Goal: Transaction & Acquisition: Purchase product/service

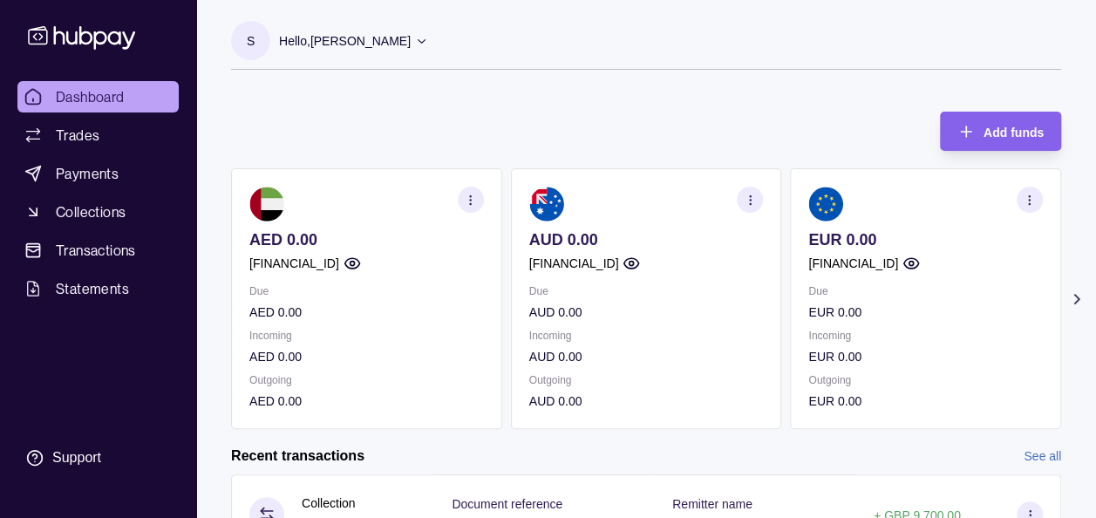
click at [96, 376] on div "Dashboard Trades Payments Collections Transactions Statements Support" at bounding box center [97, 278] width 175 height 395
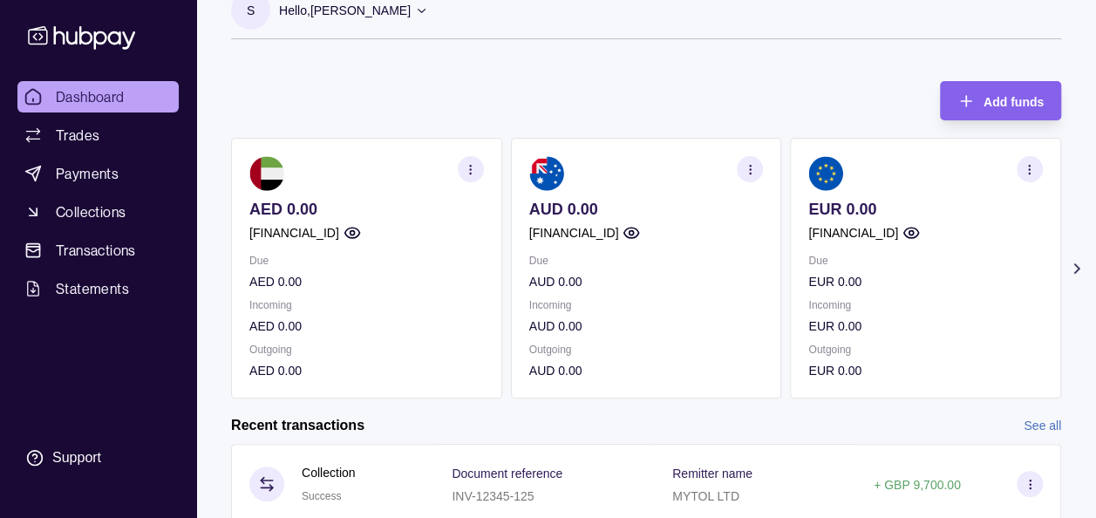
scroll to position [35, 0]
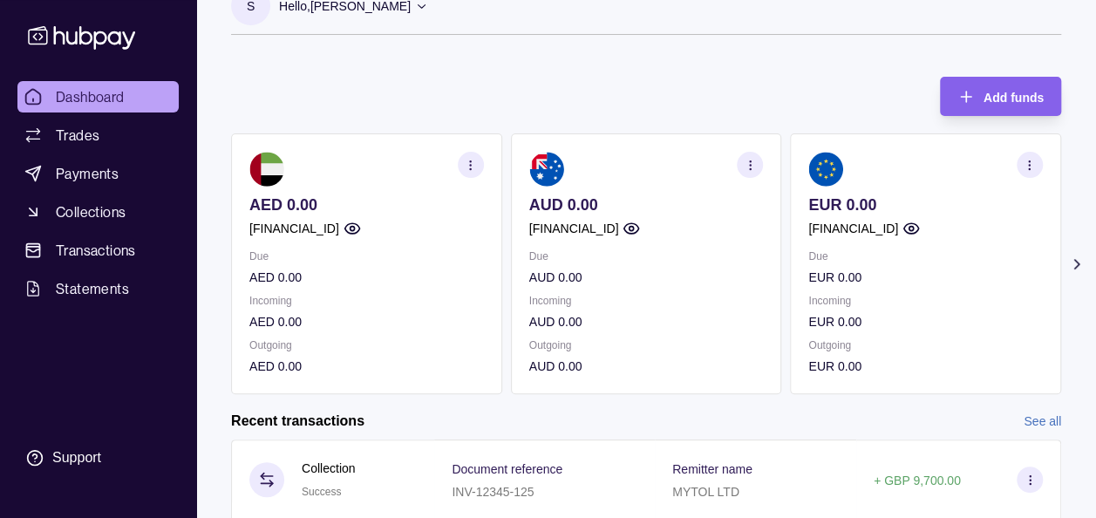
click at [1075, 260] on icon at bounding box center [1076, 264] width 4 height 9
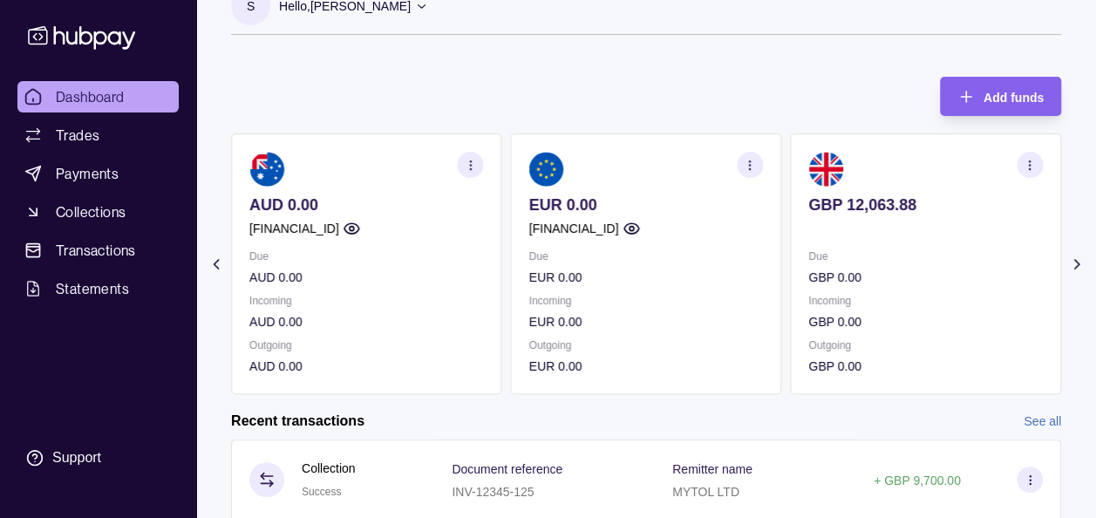
click at [1075, 260] on icon at bounding box center [1076, 264] width 4 height 9
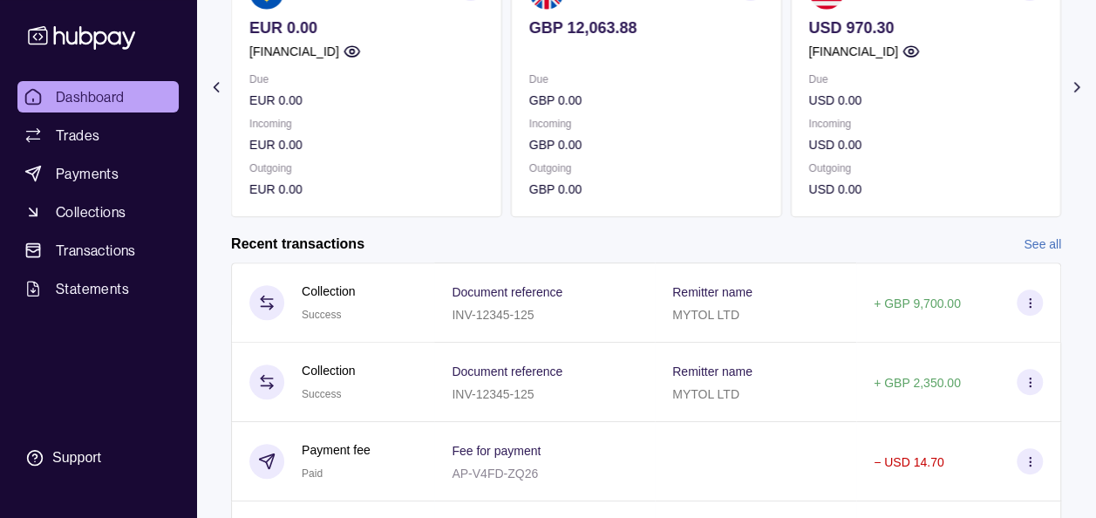
scroll to position [209, 0]
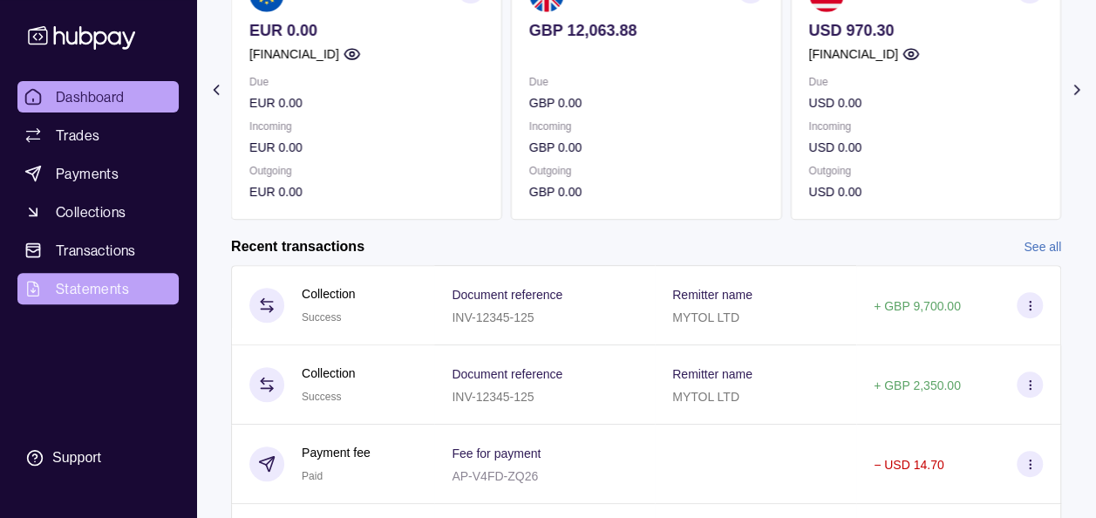
click at [96, 281] on span "Statements" at bounding box center [92, 288] width 73 height 21
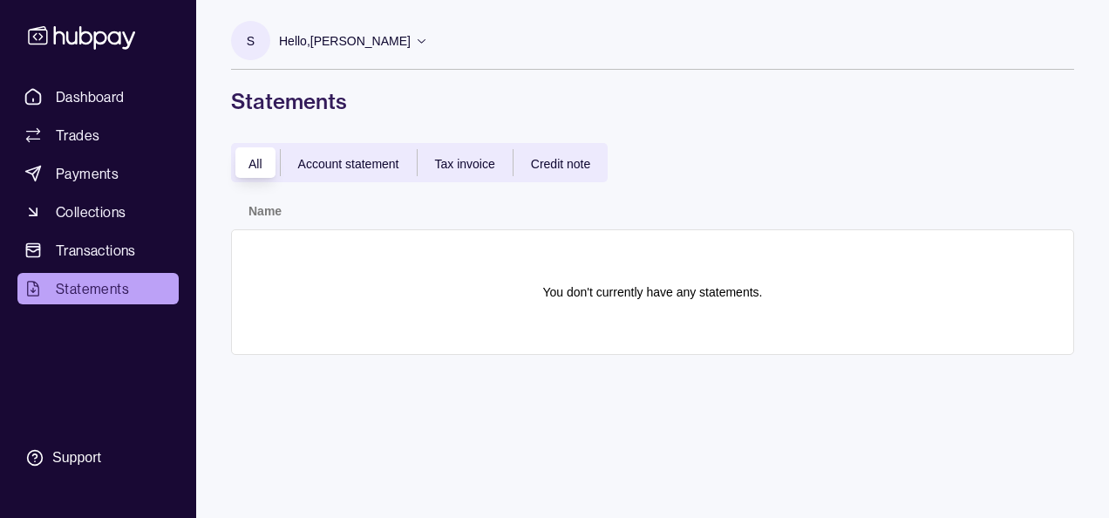
click at [367, 170] on div "Account statement" at bounding box center [349, 163] width 136 height 21
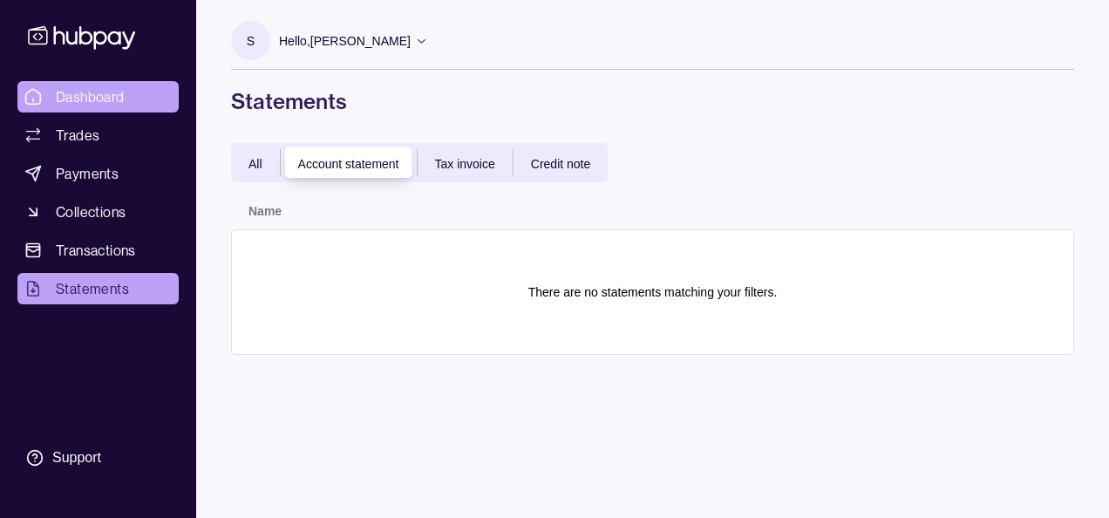
click at [85, 92] on span "Dashboard" at bounding box center [90, 96] width 69 height 21
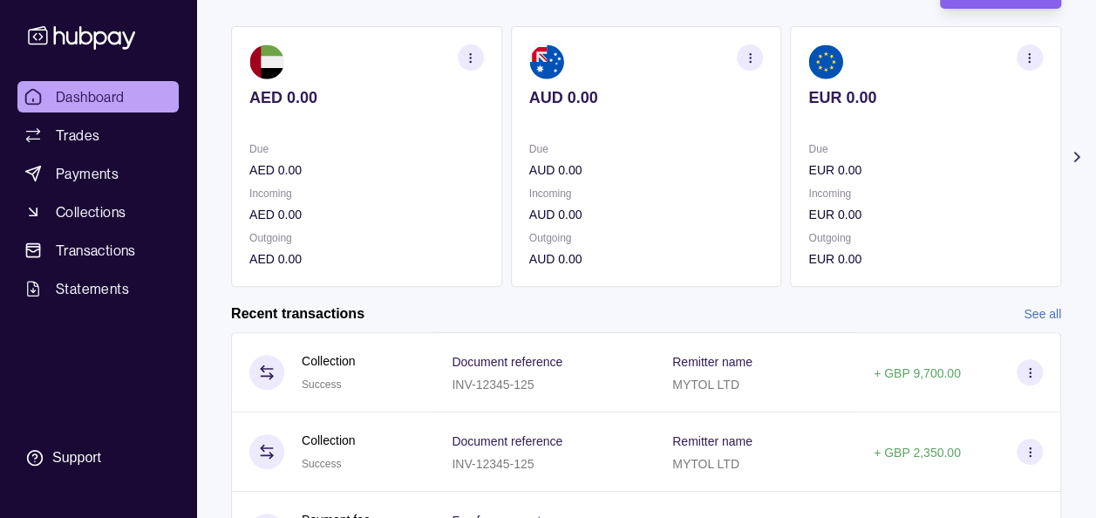
scroll to position [139, 0]
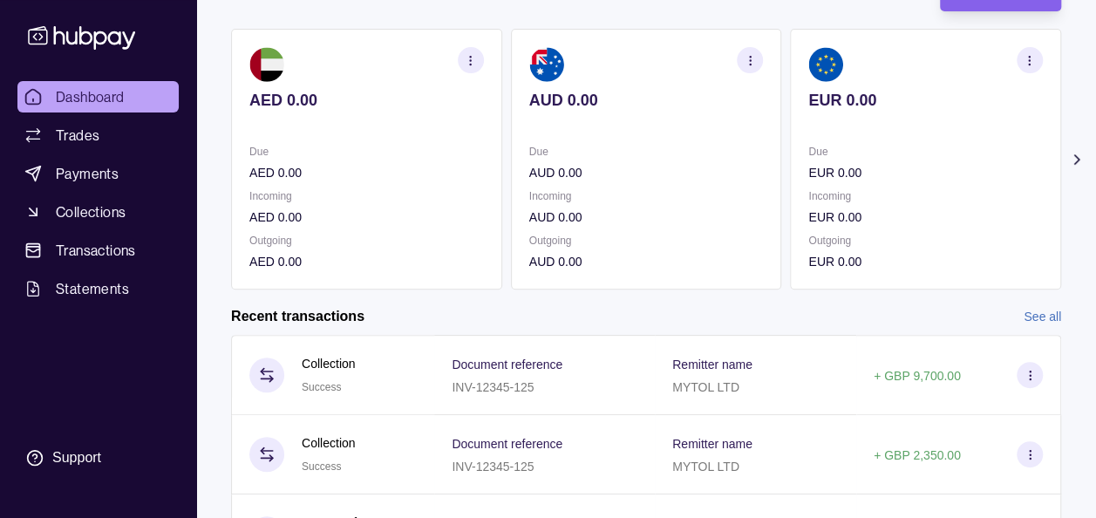
click at [1072, 153] on icon at bounding box center [1076, 159] width 17 height 17
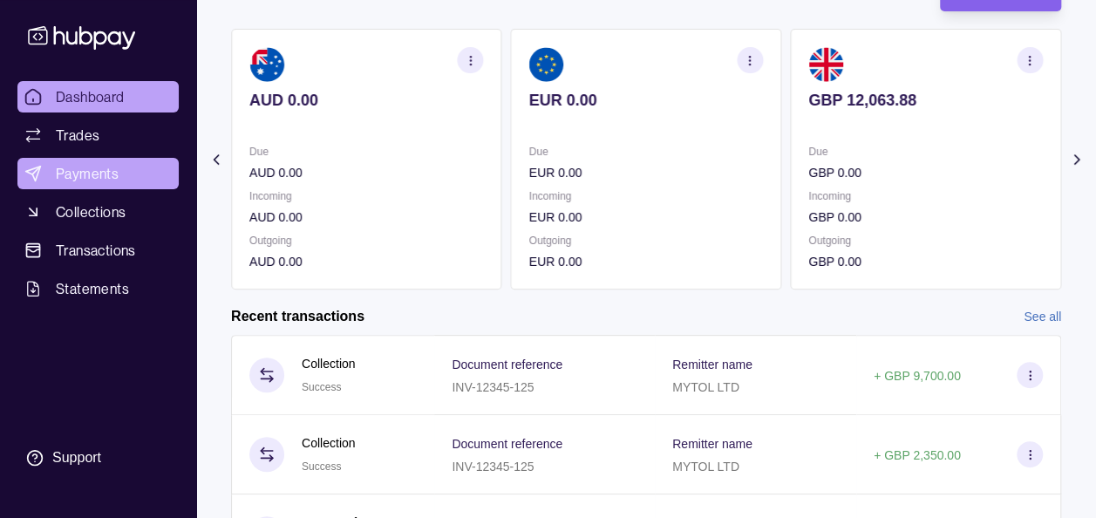
click at [117, 176] on span "Payments" at bounding box center [87, 173] width 63 height 21
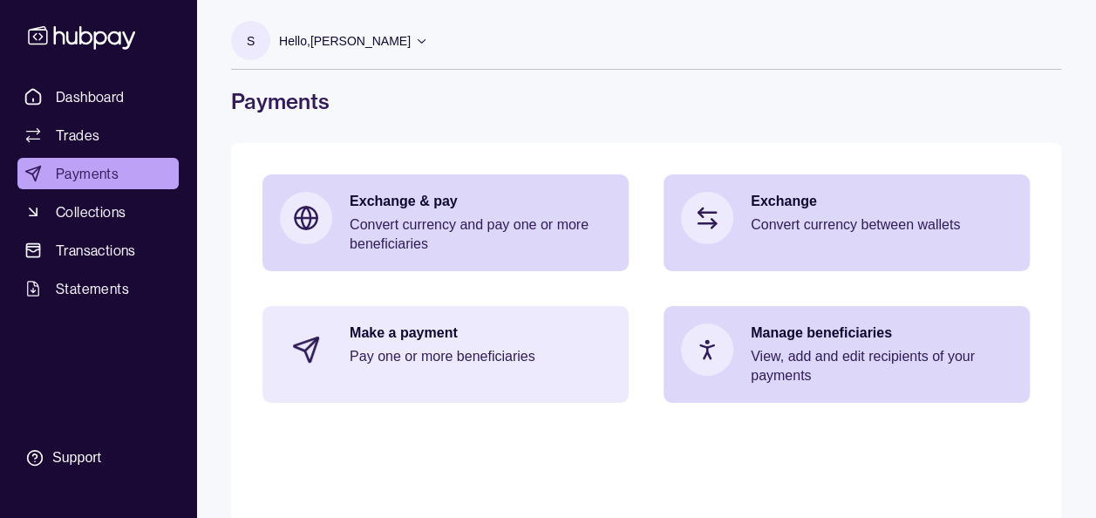
click at [362, 324] on p "Make a payment" at bounding box center [481, 332] width 262 height 19
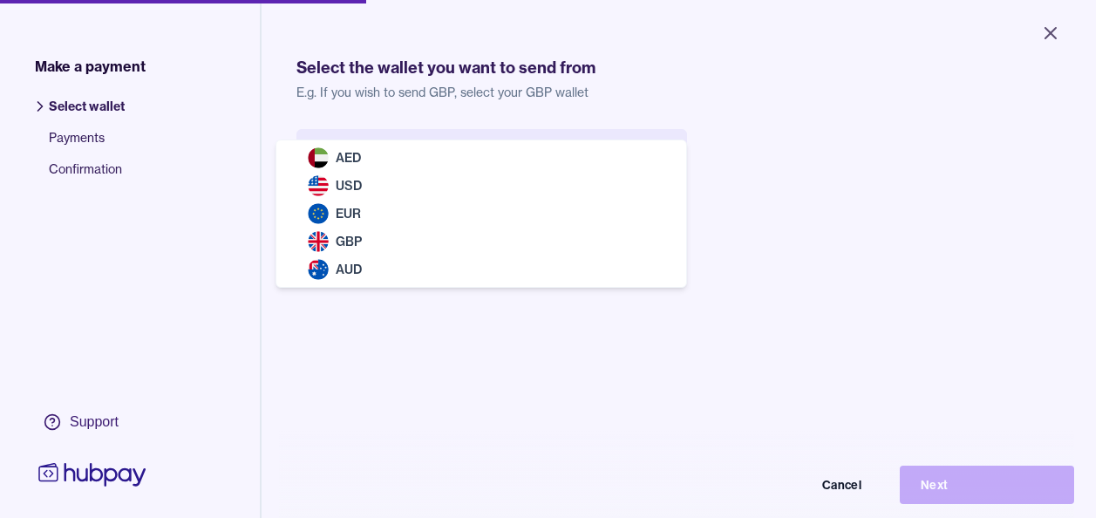
click at [560, 145] on body "Close Make a payment Select wallet Payments Confirmation Support Select the wal…" at bounding box center [548, 259] width 1096 height 518
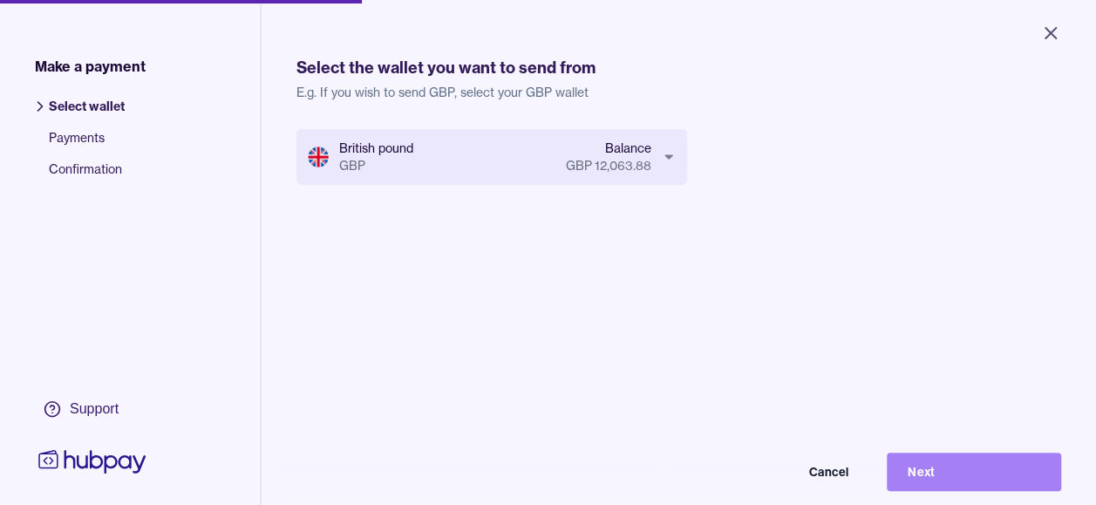
click at [962, 485] on button "Next" at bounding box center [974, 471] width 174 height 38
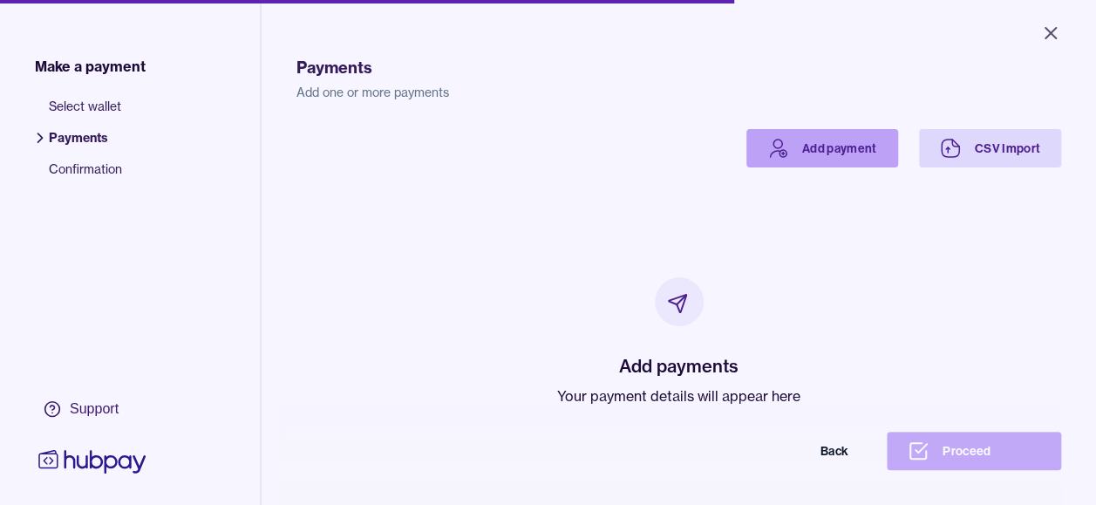
click at [793, 145] on link "Add payment" at bounding box center [822, 148] width 152 height 38
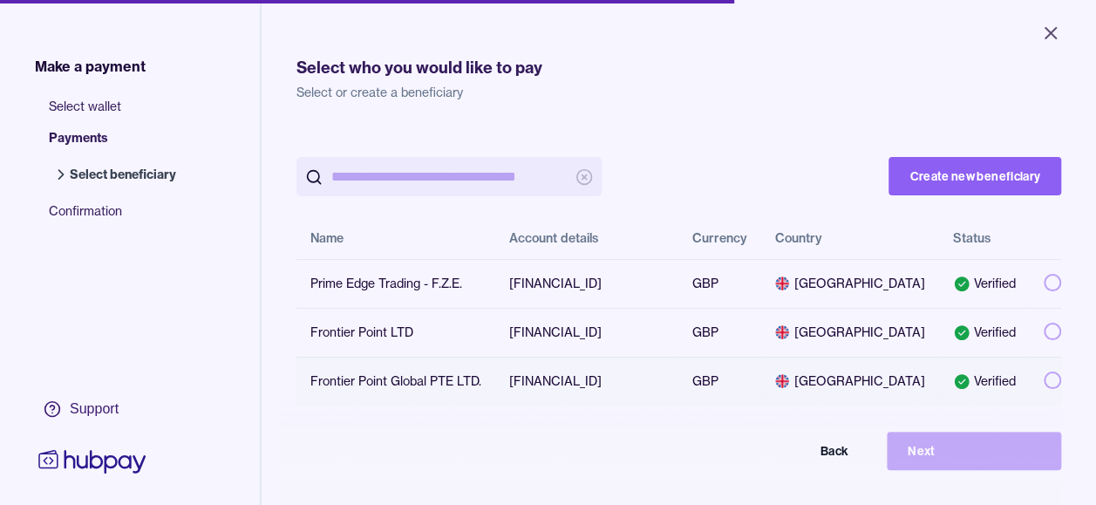
click at [1044, 389] on button "button" at bounding box center [1052, 379] width 17 height 17
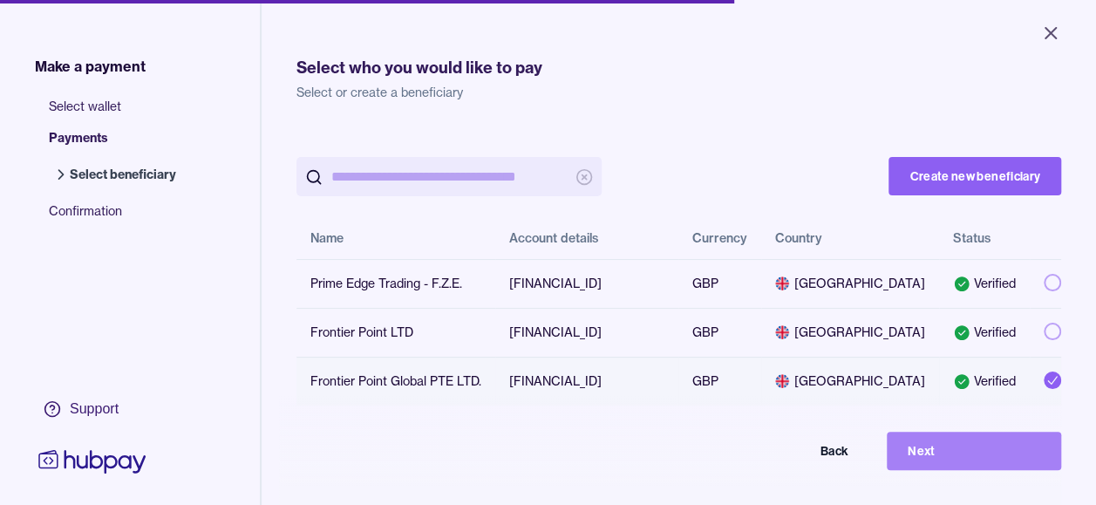
click at [982, 467] on button "Next" at bounding box center [974, 451] width 174 height 38
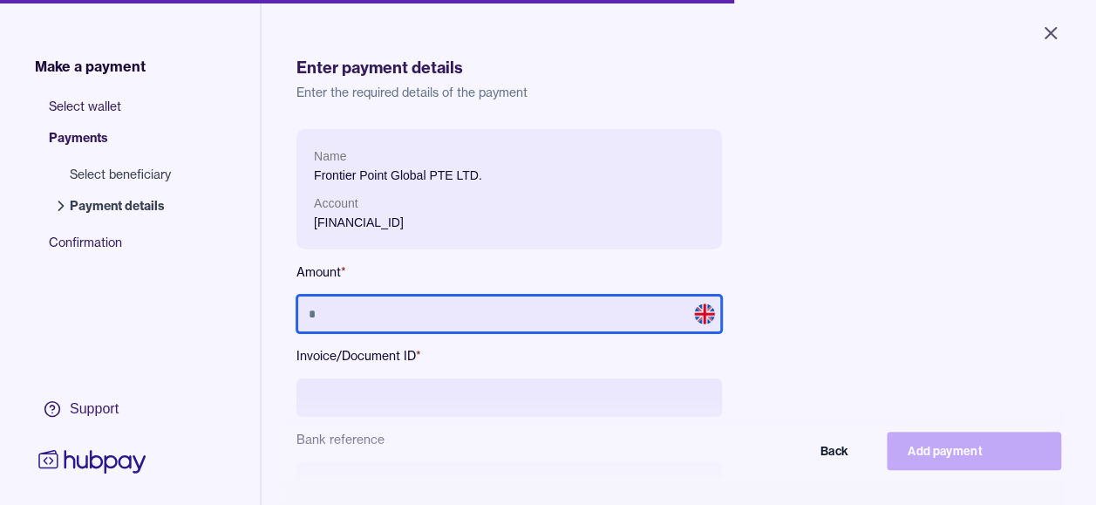
click at [485, 315] on input "text" at bounding box center [508, 314] width 425 height 38
type input "******"
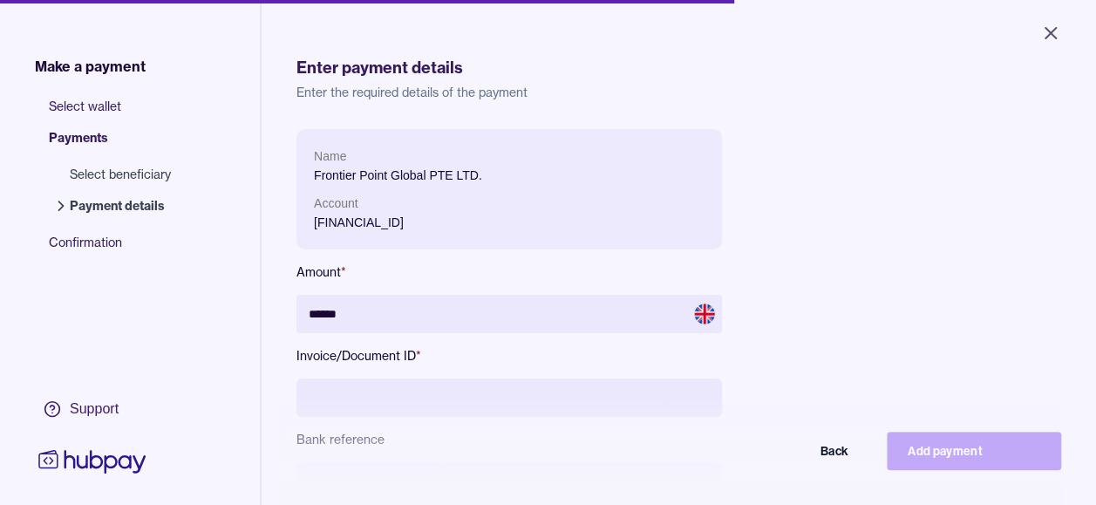
click at [874, 221] on div "Name Frontier Point Global PTE LTD. Account GB31WFST23682410100101 Amount * ***…" at bounding box center [678, 370] width 765 height 483
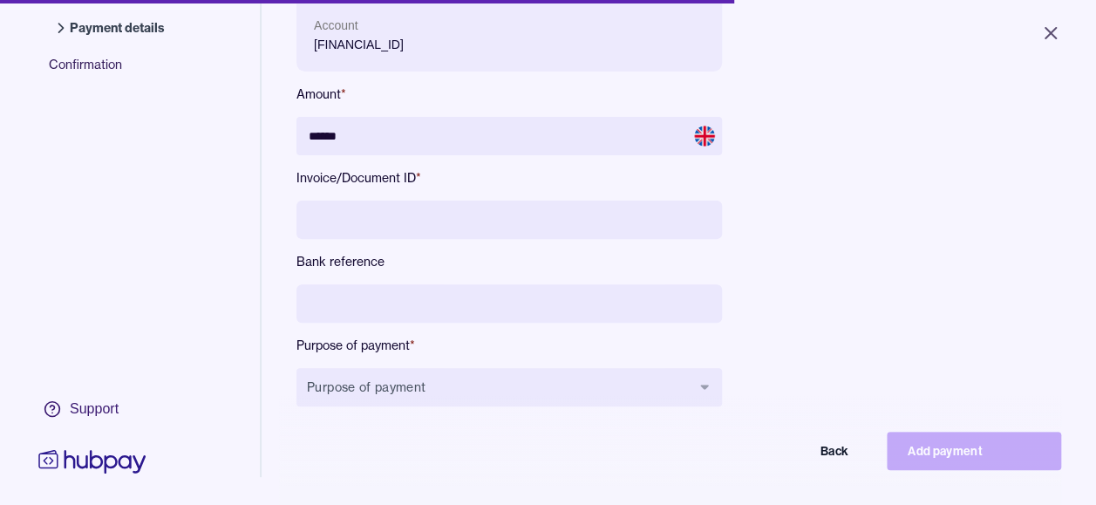
scroll to position [174, 0]
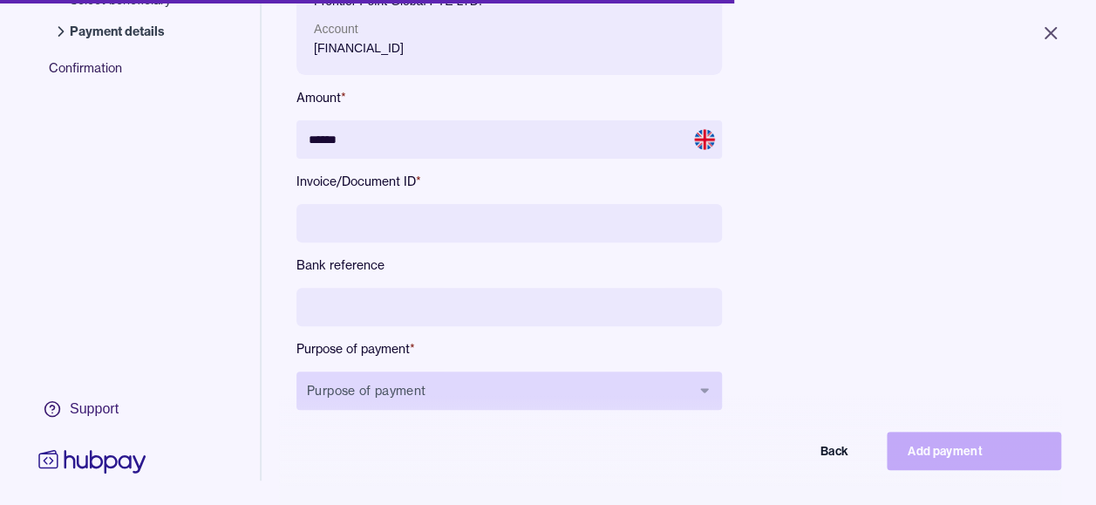
click at [466, 394] on button "Purpose of payment" at bounding box center [508, 390] width 425 height 38
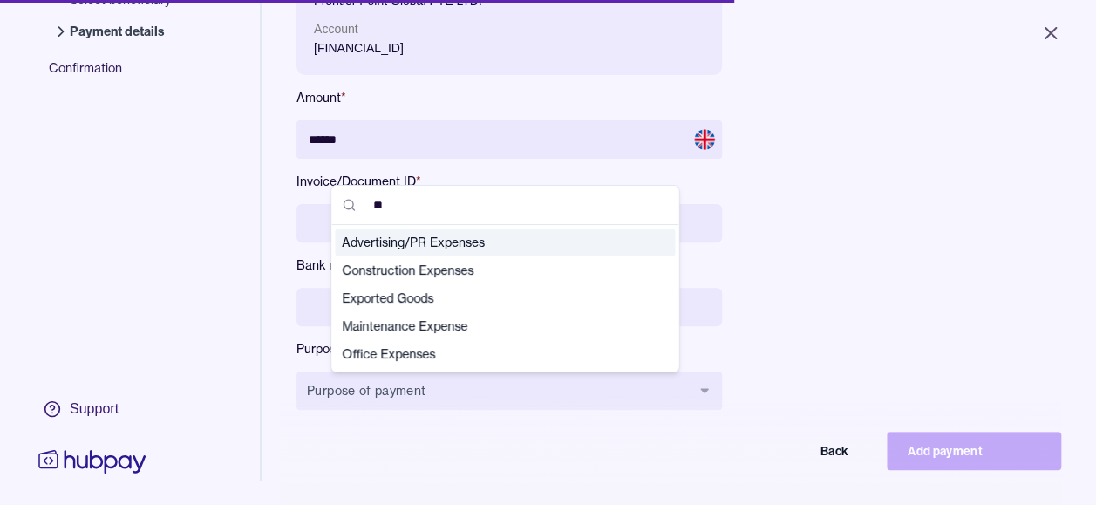
scroll to position [0, 0]
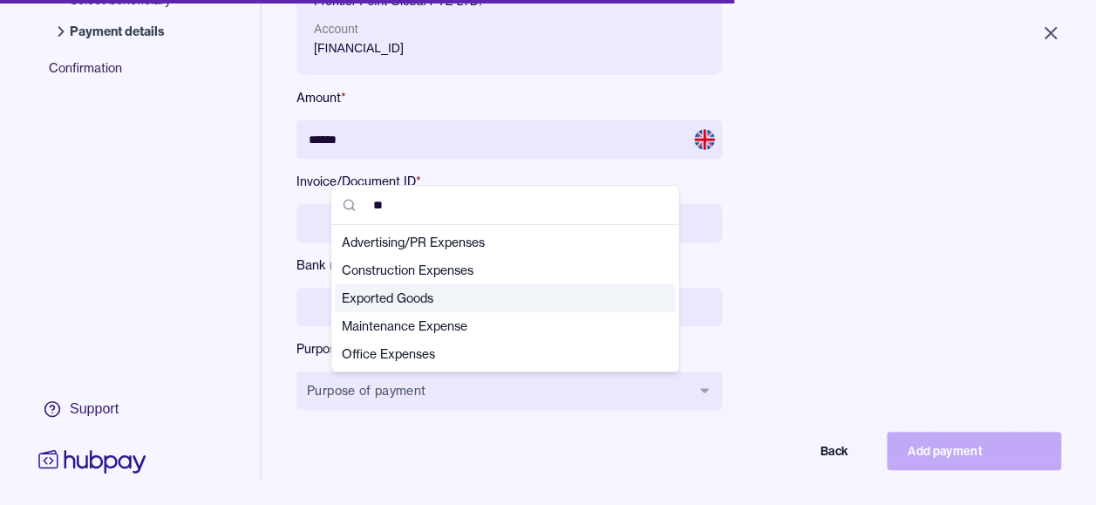
type input "**"
click at [424, 295] on span "Exported Goods" at bounding box center [494, 297] width 305 height 17
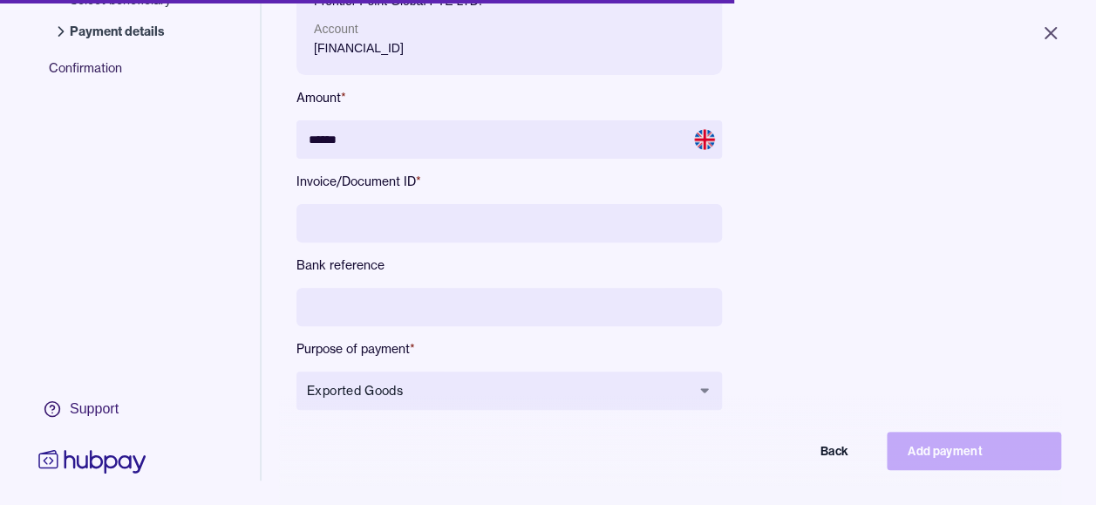
click at [786, 237] on div "Name Frontier Point Global PTE LTD. Account GB31WFST23682410100101 Amount * ***…" at bounding box center [678, 196] width 765 height 483
click at [855, 199] on div "Name Frontier Point Global PTE LTD. Account GB31WFST23682410100101 Amount * ***…" at bounding box center [678, 196] width 765 height 483
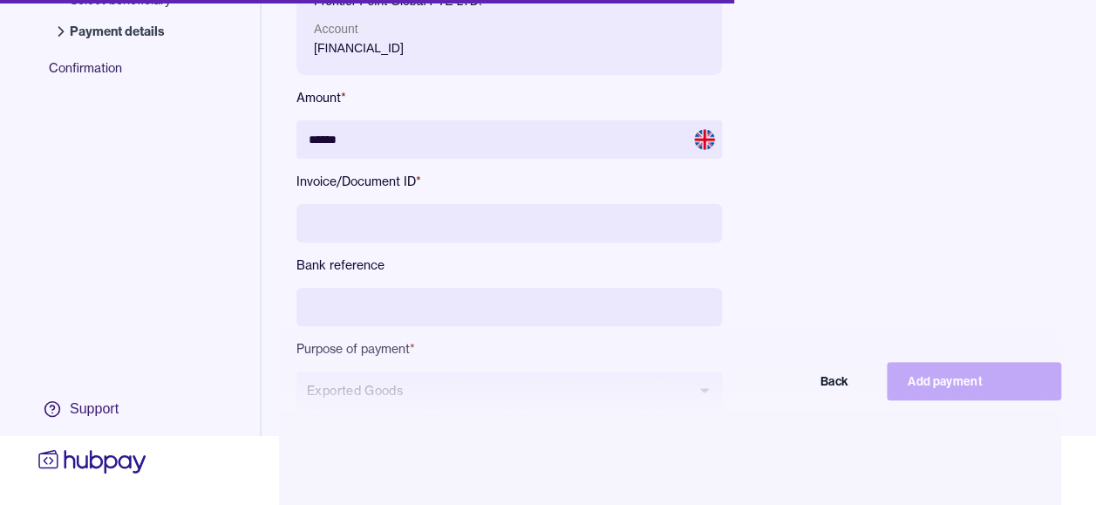
scroll to position [70, 0]
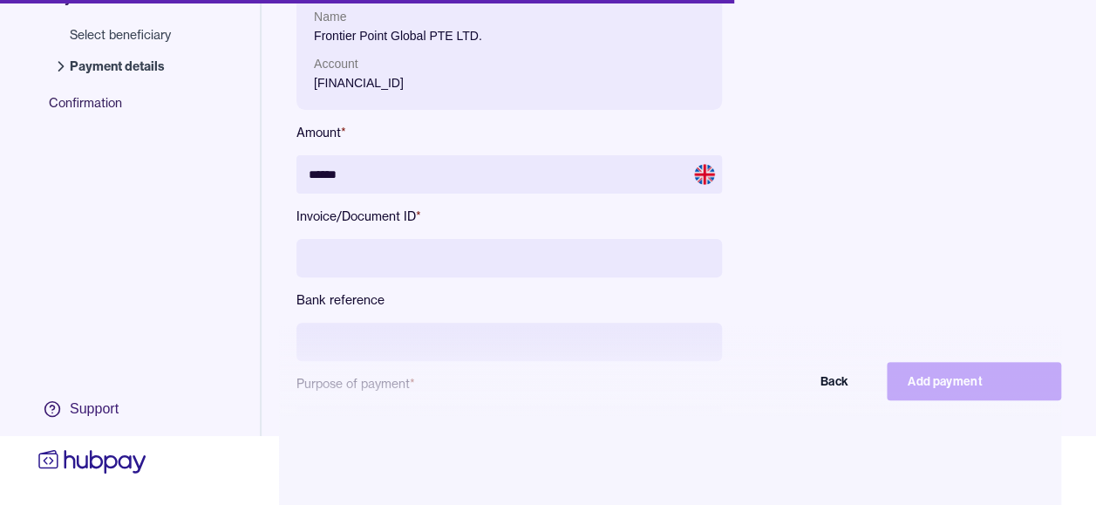
click at [392, 239] on input at bounding box center [508, 258] width 425 height 38
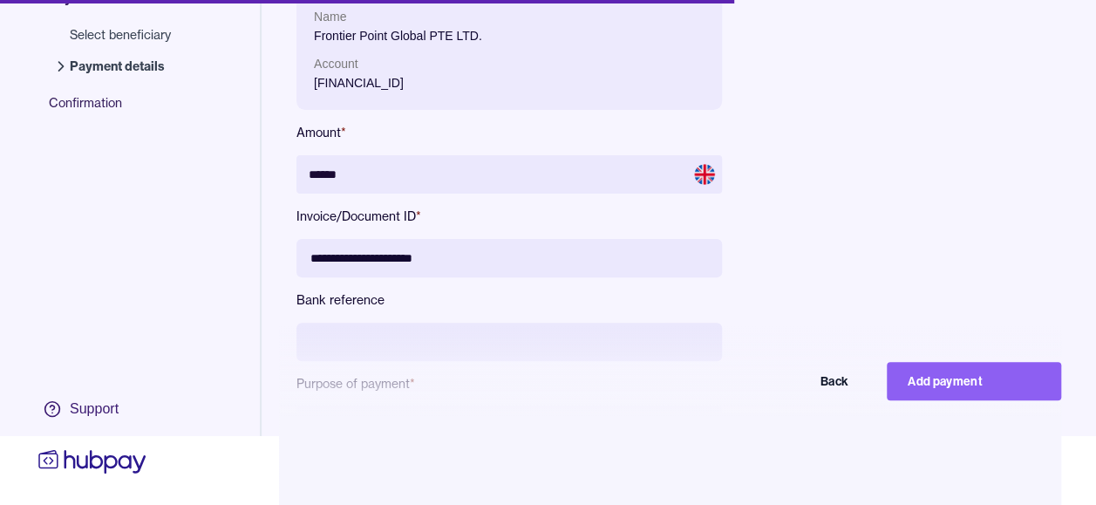
type input "**********"
click at [839, 157] on div "**********" at bounding box center [678, 231] width 765 height 483
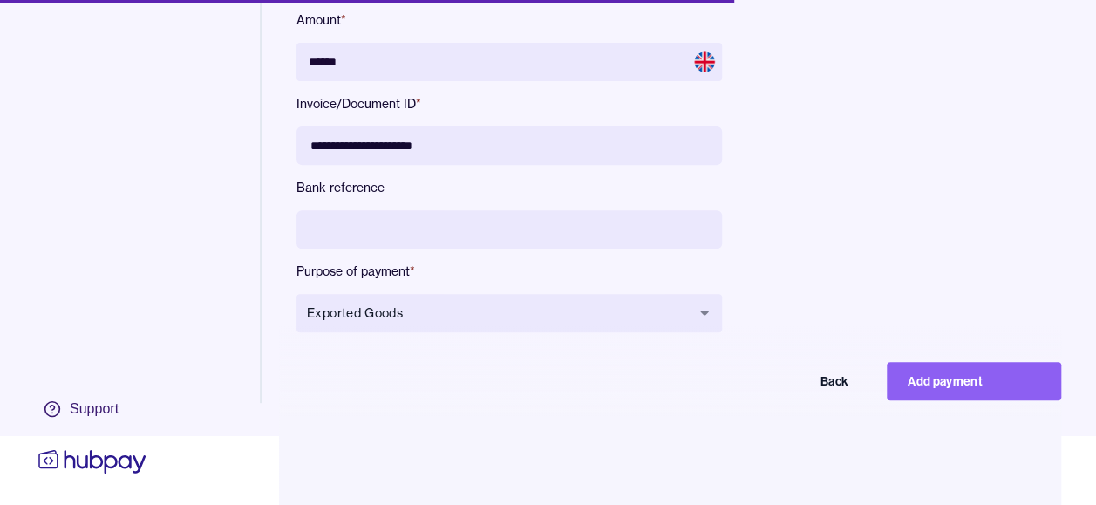
scroll to position [209, 0]
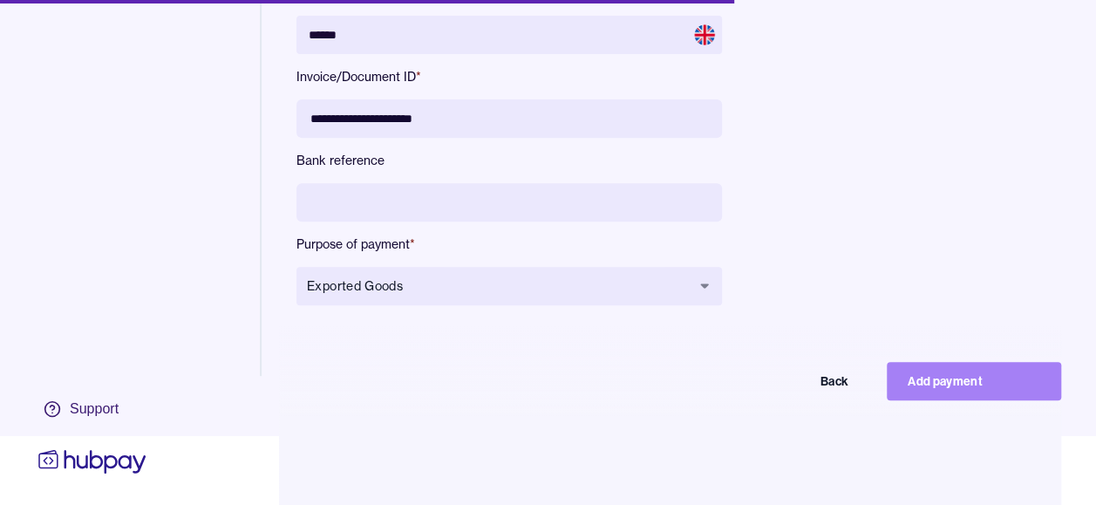
click at [950, 389] on button "Add payment" at bounding box center [974, 381] width 174 height 38
type input "*****"
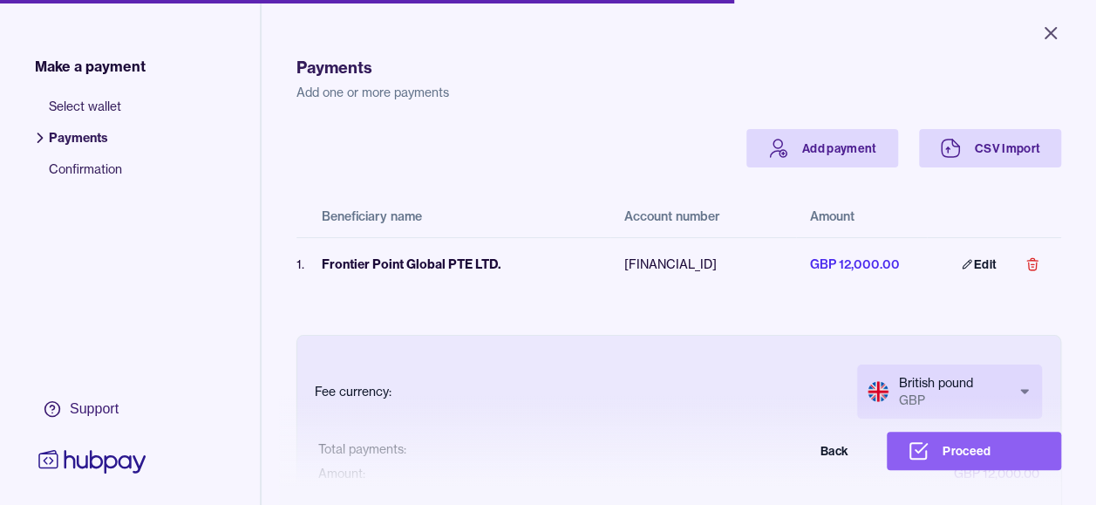
click at [533, 91] on p "Add one or more payments" at bounding box center [678, 92] width 765 height 17
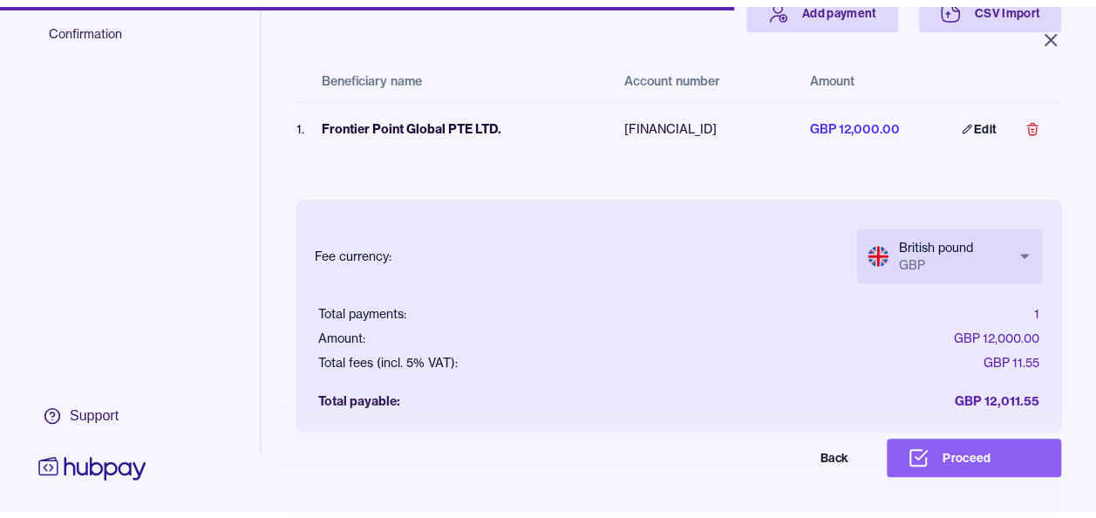
scroll to position [153, 0]
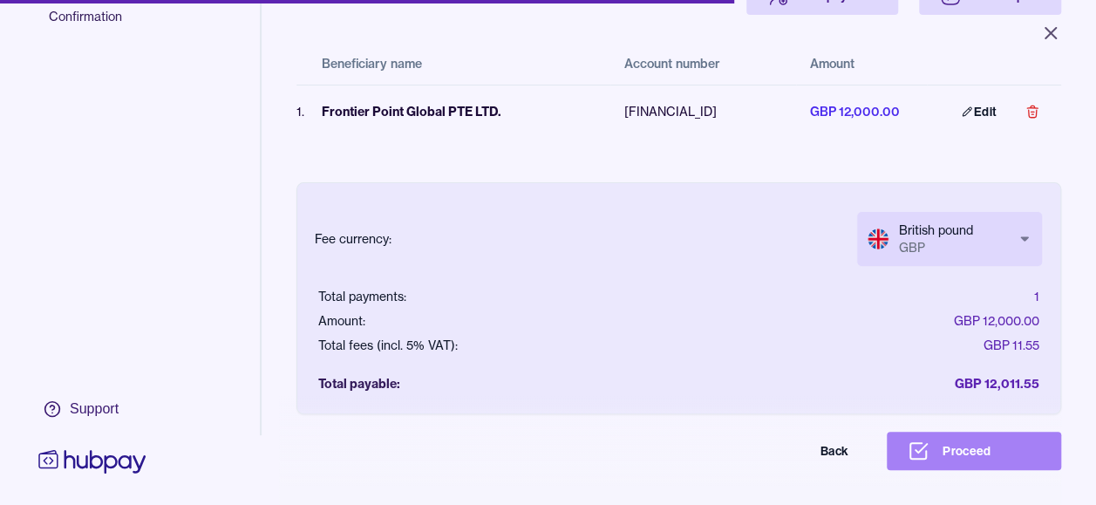
click at [954, 460] on button "Proceed" at bounding box center [974, 451] width 174 height 38
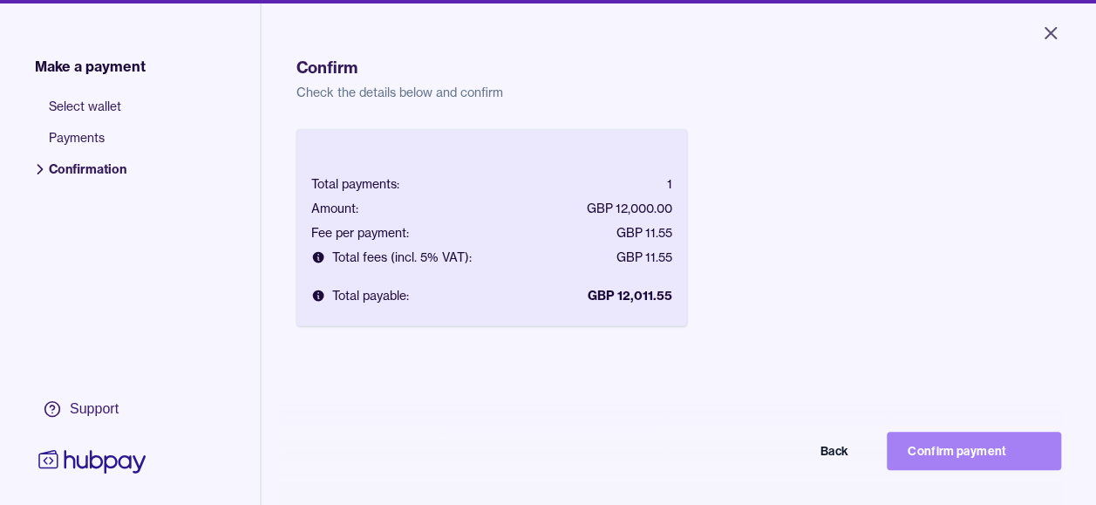
click at [980, 467] on button "Confirm payment" at bounding box center [974, 451] width 174 height 38
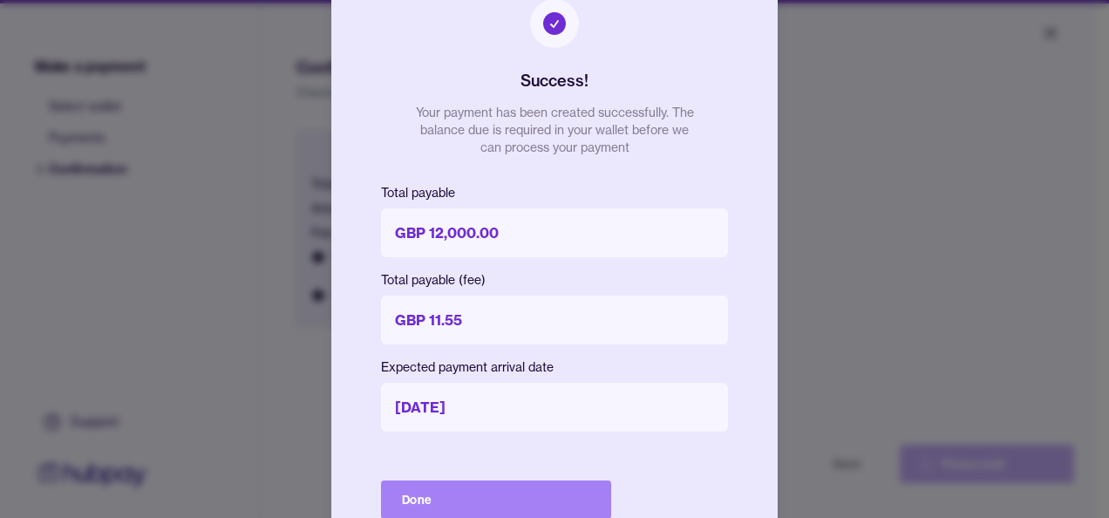
click at [565, 497] on button "Done" at bounding box center [496, 499] width 230 height 38
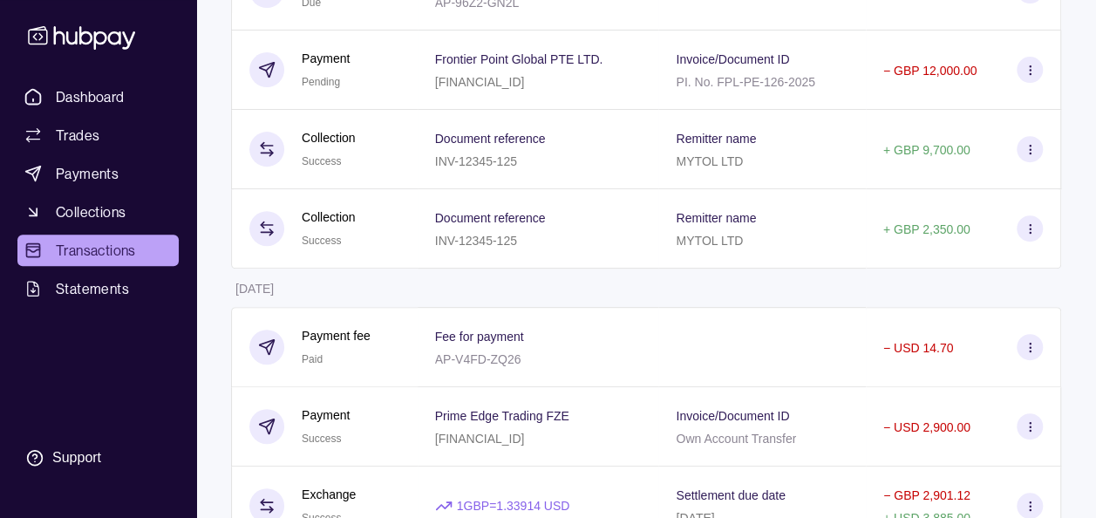
scroll to position [244, 0]
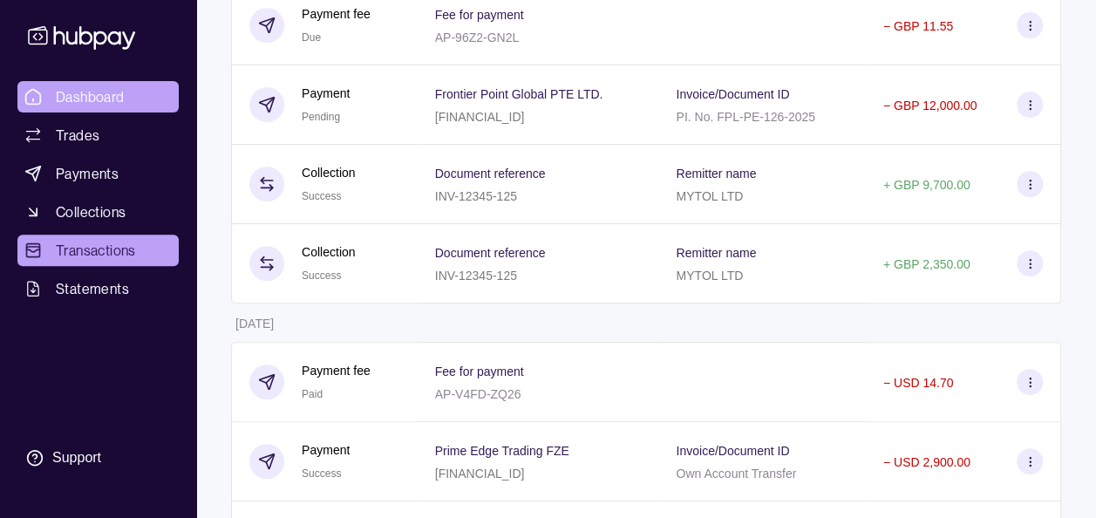
click at [85, 105] on span "Dashboard" at bounding box center [90, 96] width 69 height 21
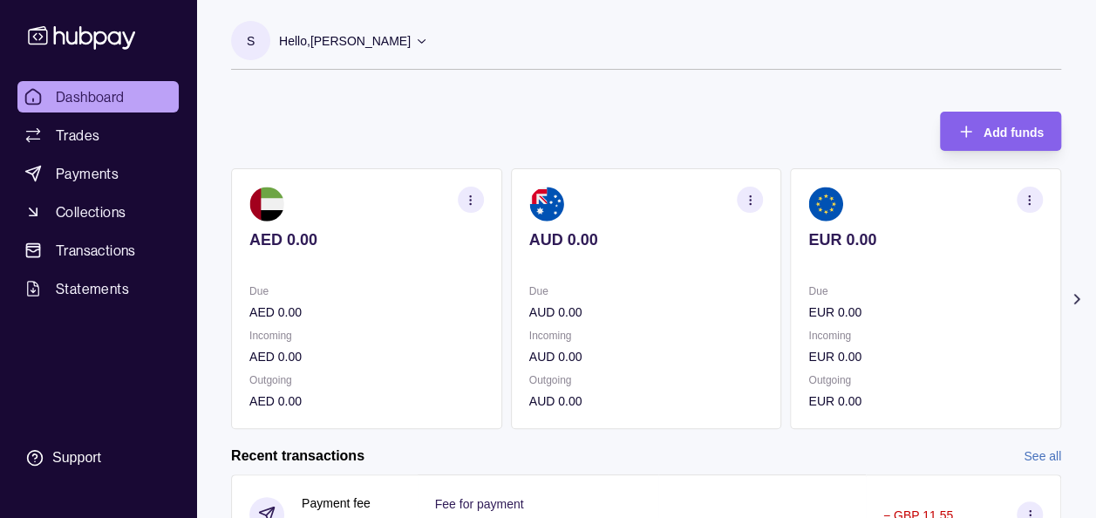
click at [1079, 296] on icon at bounding box center [1076, 298] width 17 height 17
click at [1072, 302] on icon at bounding box center [1076, 298] width 17 height 17
click at [1075, 303] on icon at bounding box center [1076, 298] width 17 height 17
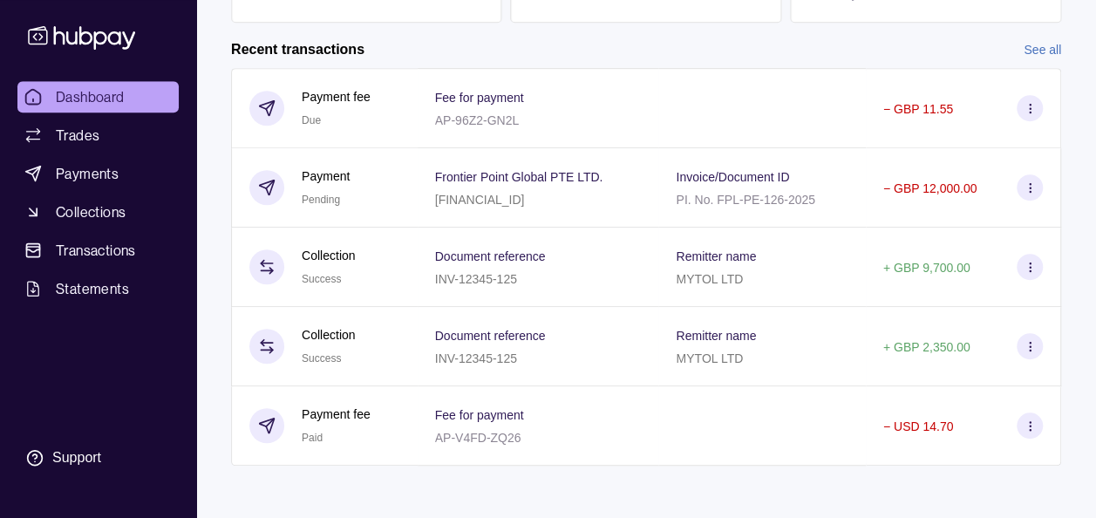
scroll to position [408, 0]
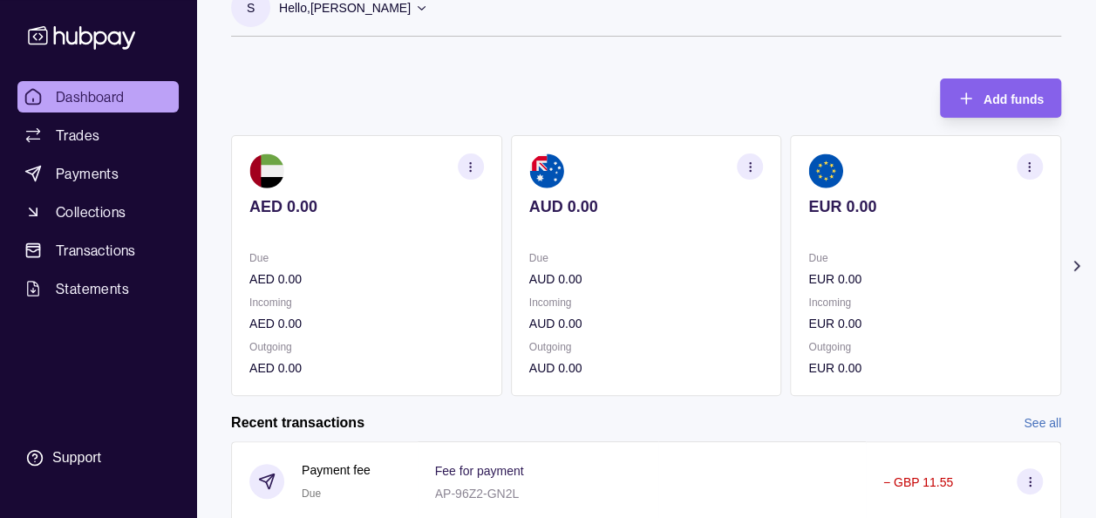
scroll to position [35, 0]
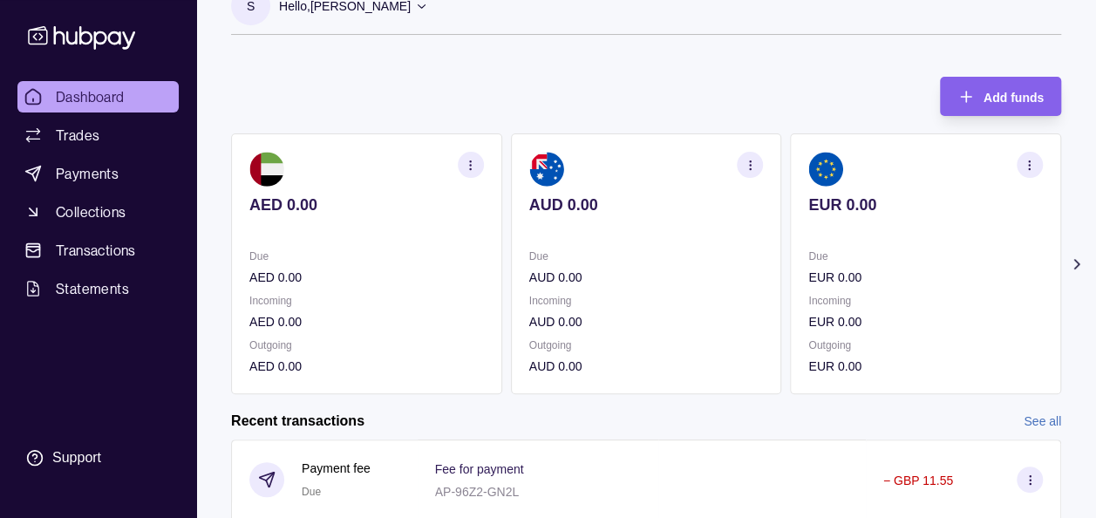
click at [1072, 265] on icon at bounding box center [1076, 263] width 17 height 17
click at [1072, 255] on icon at bounding box center [1076, 263] width 17 height 17
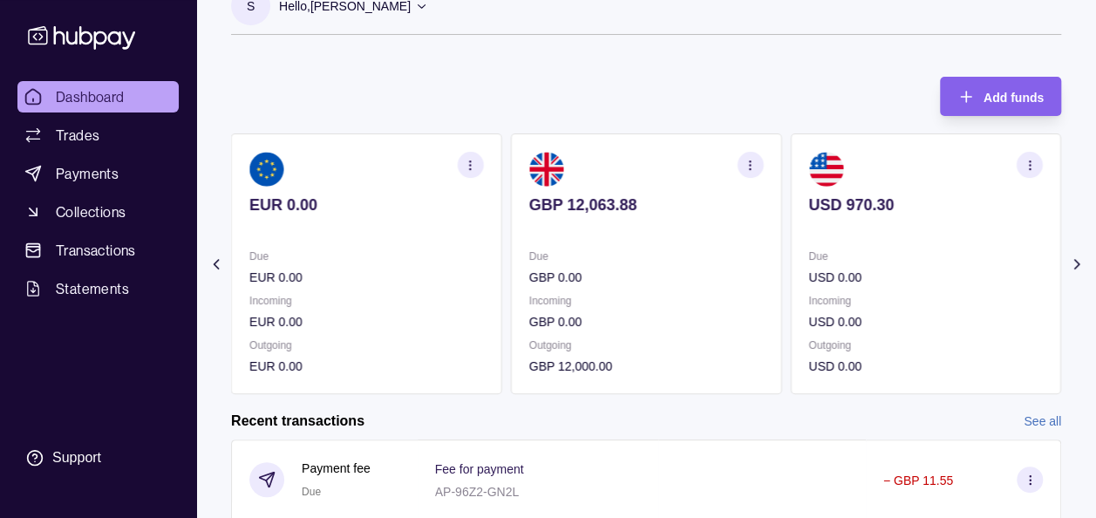
click at [1072, 255] on icon at bounding box center [1076, 263] width 17 height 17
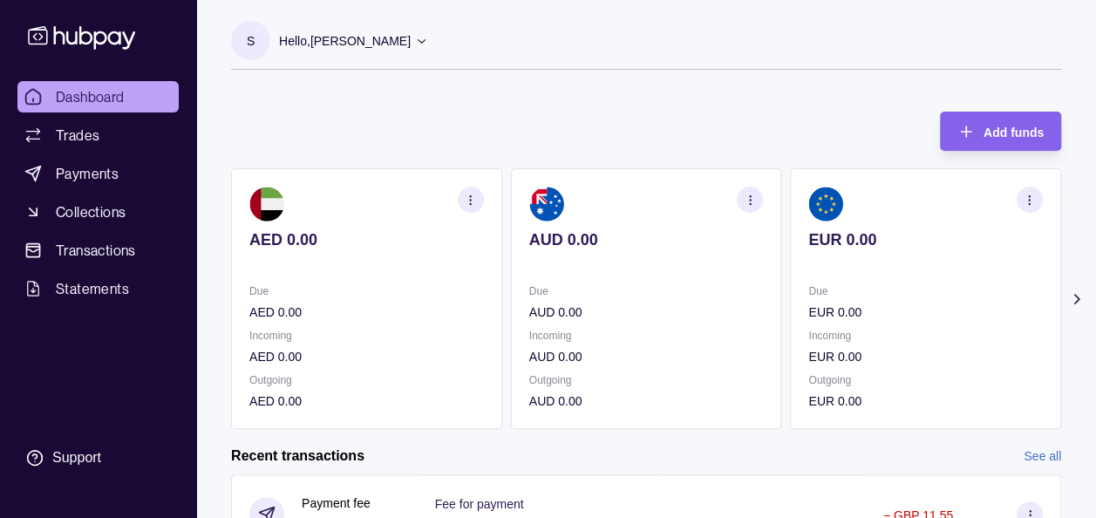
click at [1078, 305] on icon at bounding box center [1076, 298] width 17 height 17
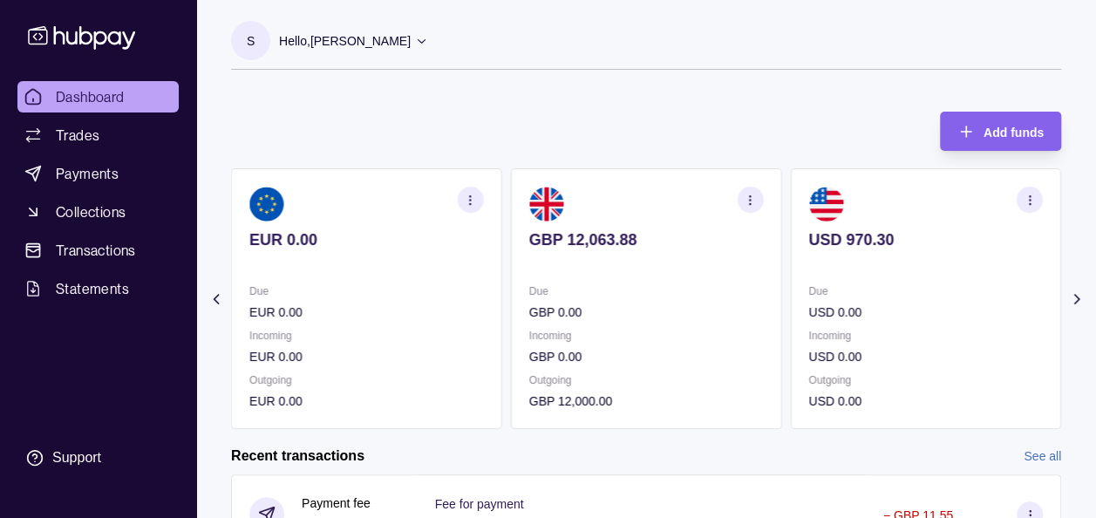
click at [513, 91] on div "S Hello, Soumyajit Chakraborty Prime Edge Trading FZE Account Terms and conditi…" at bounding box center [646, 453] width 900 height 907
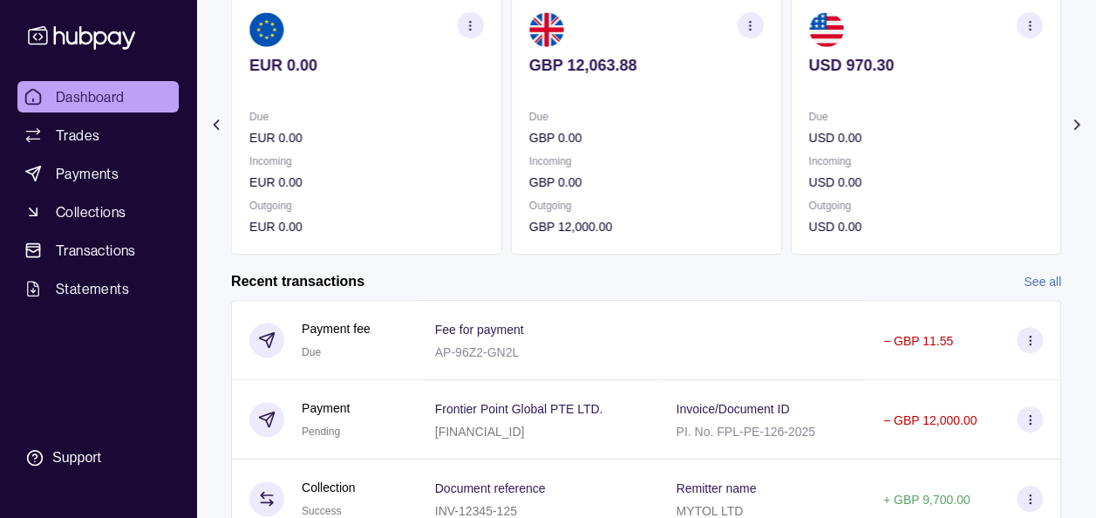
scroll to position [139, 0]
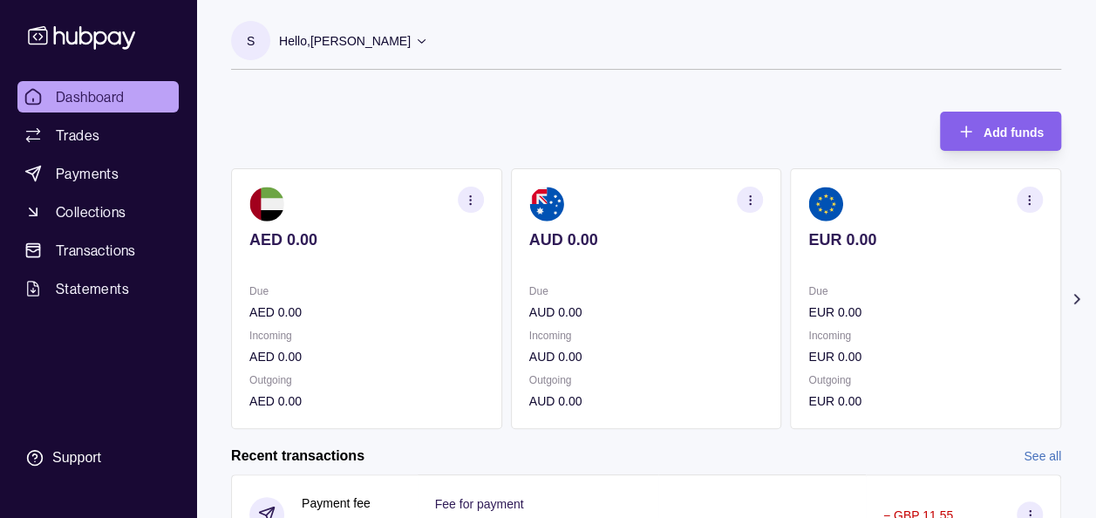
click at [1076, 290] on icon at bounding box center [1076, 298] width 17 height 17
click at [800, 115] on div "Add funds AED 0.00 Due AED 0.00 Incoming AED 0.00 Outgoing AED 0.00 AUD 0.00 Du…" at bounding box center [646, 261] width 830 height 335
click at [1076, 300] on icon at bounding box center [1076, 298] width 17 height 17
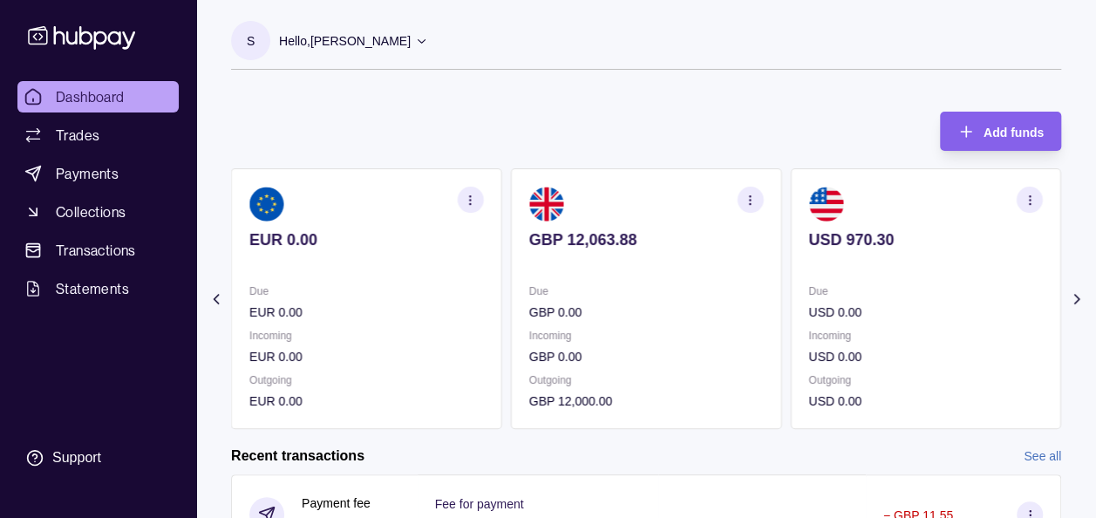
click at [882, 111] on div "Add funds AED 0.00 Due AED 0.00 Incoming AED 0.00 Outgoing AED 0.00 AUD 0.00 Du…" at bounding box center [646, 261] width 830 height 335
click at [776, 119] on div "Add funds AED 0.00 Due AED 0.00 Incoming AED 0.00 Outgoing AED 0.00 AUD 0.00 Du…" at bounding box center [646, 261] width 830 height 335
click at [704, 98] on div "Add funds AED 0.00 Due AED 0.00 Incoming AED 0.00 Outgoing AED 0.00 AUD 0.00 Du…" at bounding box center [646, 261] width 830 height 335
click at [746, 203] on icon "button" at bounding box center [750, 200] width 13 height 13
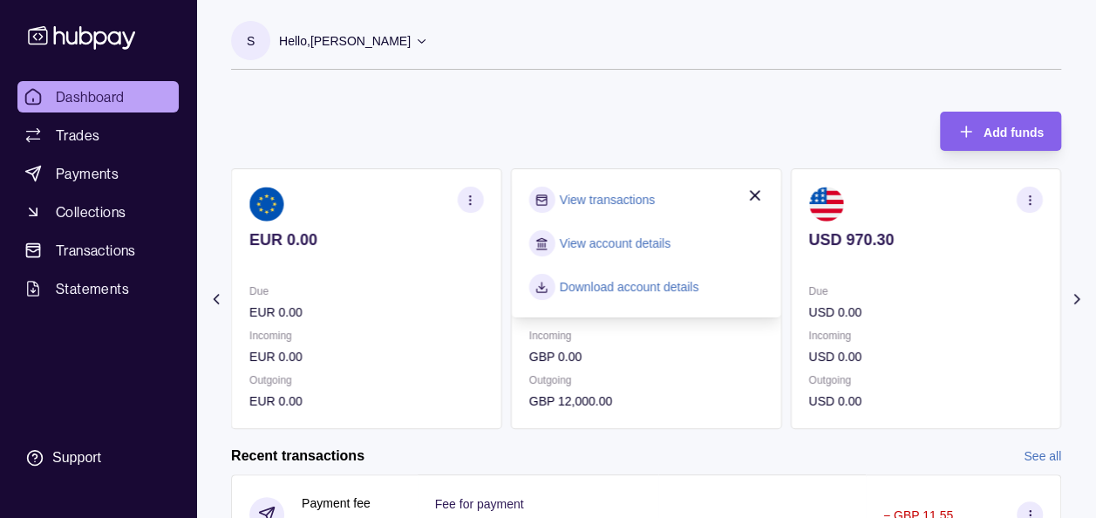
click at [580, 119] on div "Add funds AED 0.00 Due AED 0.00 Incoming AED 0.00 Outgoing AED 0.00 AUD 0.00 Du…" at bounding box center [646, 261] width 830 height 335
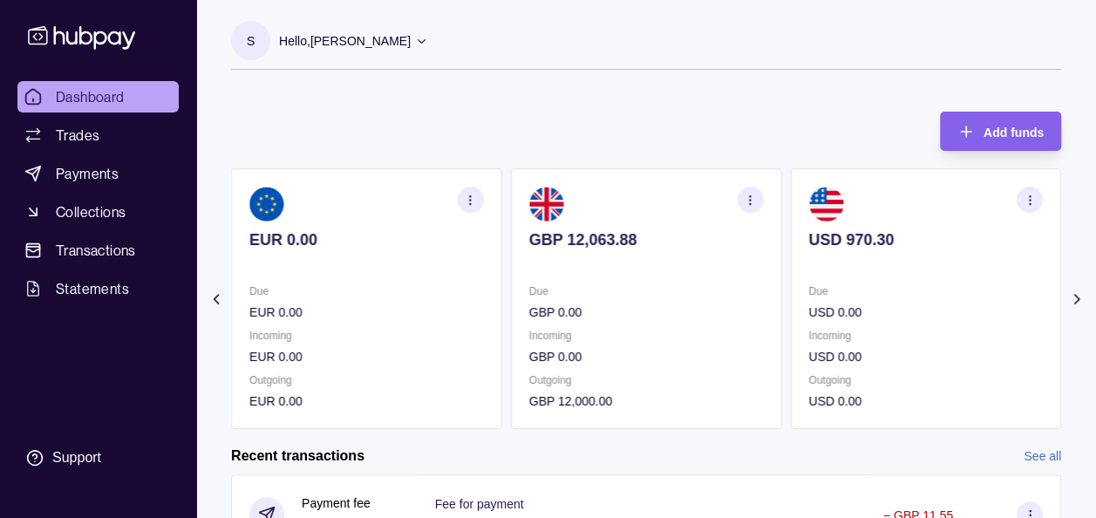
click at [731, 77] on div "S Hello, Soumyajit Chakraborty Prime Edge Trading FZE Account Terms and conditi…" at bounding box center [646, 54] width 830 height 66
click at [659, 89] on div "S Hello, Soumyajit Chakraborty Prime Edge Trading FZE Account Terms and conditi…" at bounding box center [646, 453] width 900 height 907
click at [343, 124] on div "Add funds AED 0.00 Due AED 0.00 Incoming AED 0.00 Outgoing AED 0.00 AUD 0.00 Du…" at bounding box center [646, 261] width 830 height 335
click at [427, 108] on div "Add funds AED 0.00 Due AED 0.00 Incoming AED 0.00 Outgoing AED 0.00 AUD 0.00 Du…" at bounding box center [646, 261] width 830 height 335
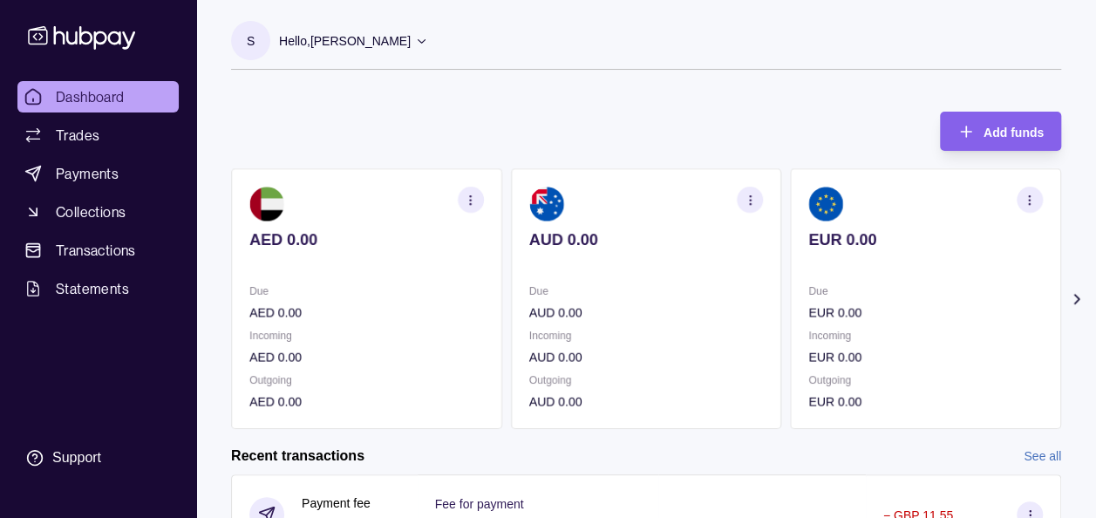
click at [1070, 296] on icon at bounding box center [1076, 298] width 17 height 17
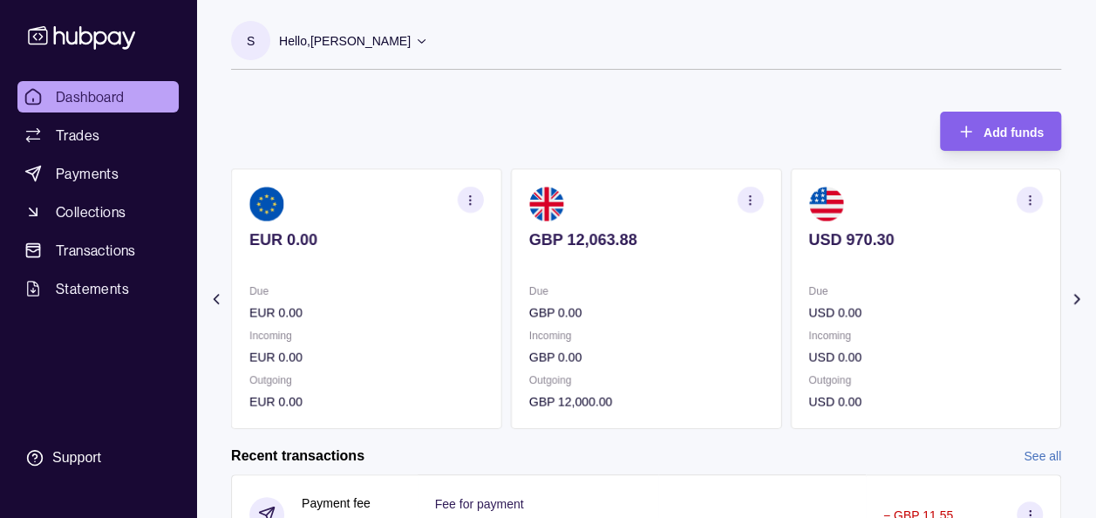
click at [706, 106] on div "Add funds AED 0.00 Due AED 0.00 Incoming AED 0.00 Outgoing AED 0.00 AUD 0.00 Du…" at bounding box center [646, 261] width 830 height 335
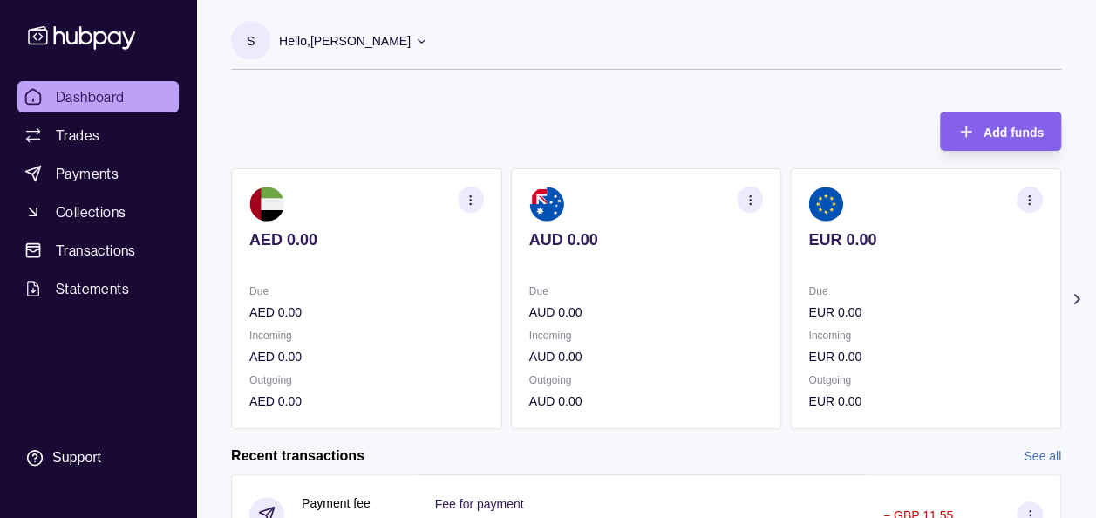
click at [527, 101] on div "Add funds AED 0.00 Due AED 0.00 Incoming AED 0.00 Outgoing AED 0.00 AUD 0.00 Du…" at bounding box center [646, 261] width 830 height 335
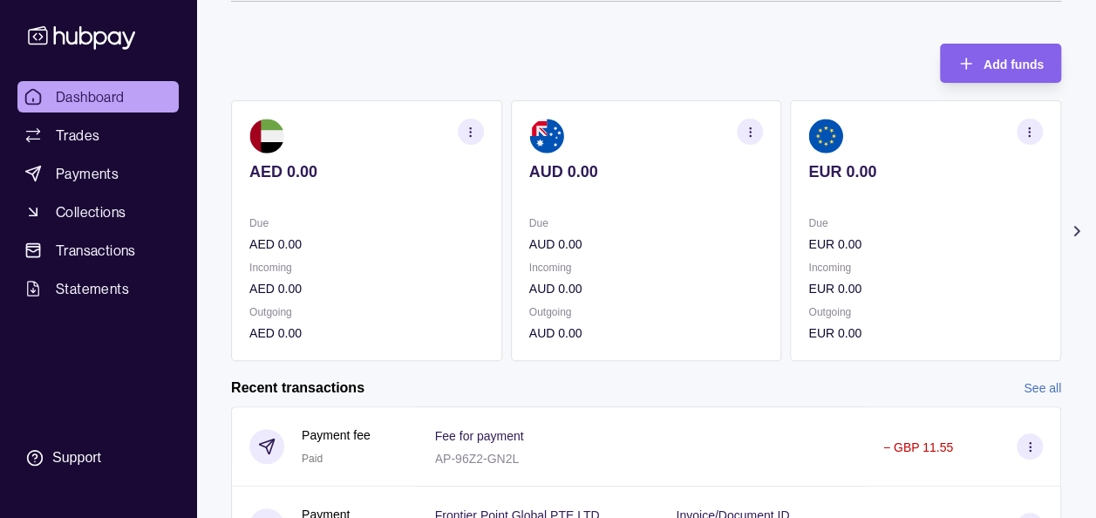
scroll to position [35, 0]
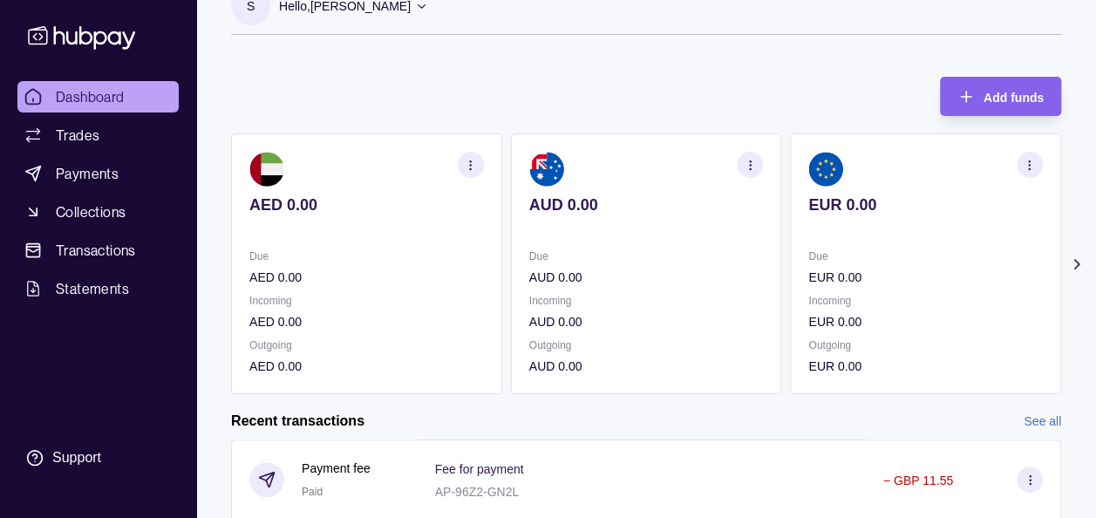
click at [1077, 260] on icon at bounding box center [1076, 263] width 17 height 17
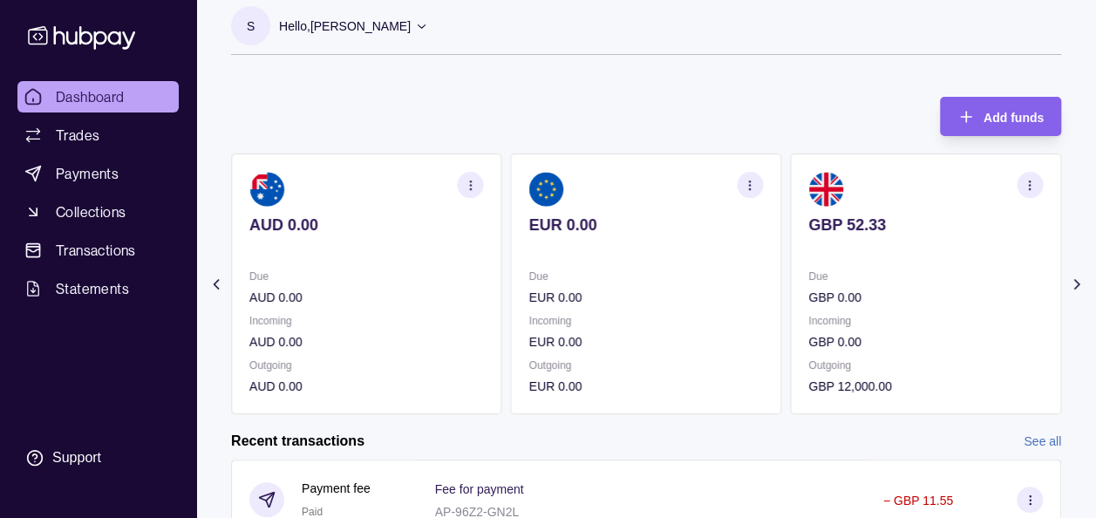
scroll to position [0, 0]
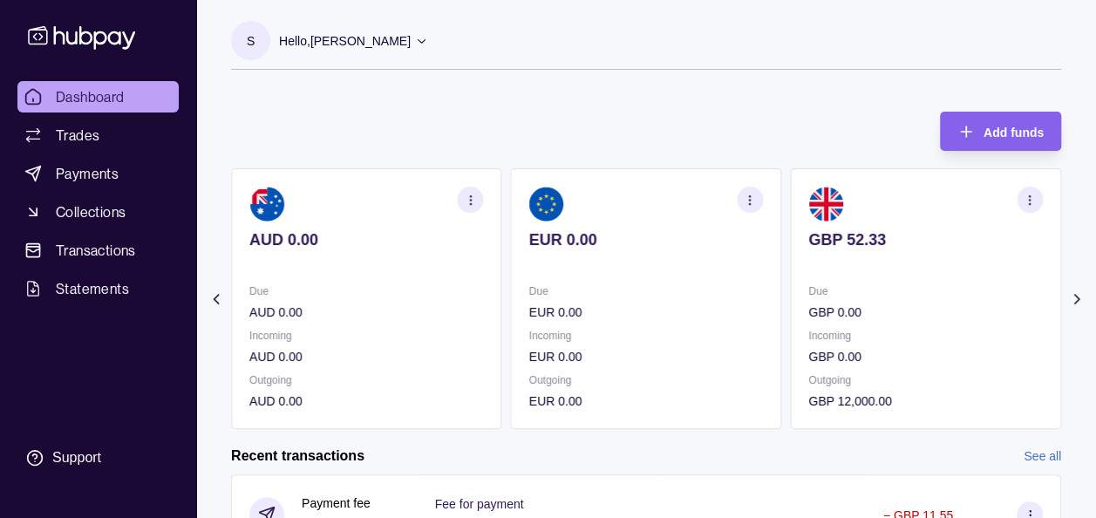
click at [402, 41] on p "Hello, [PERSON_NAME]" at bounding box center [345, 40] width 132 height 19
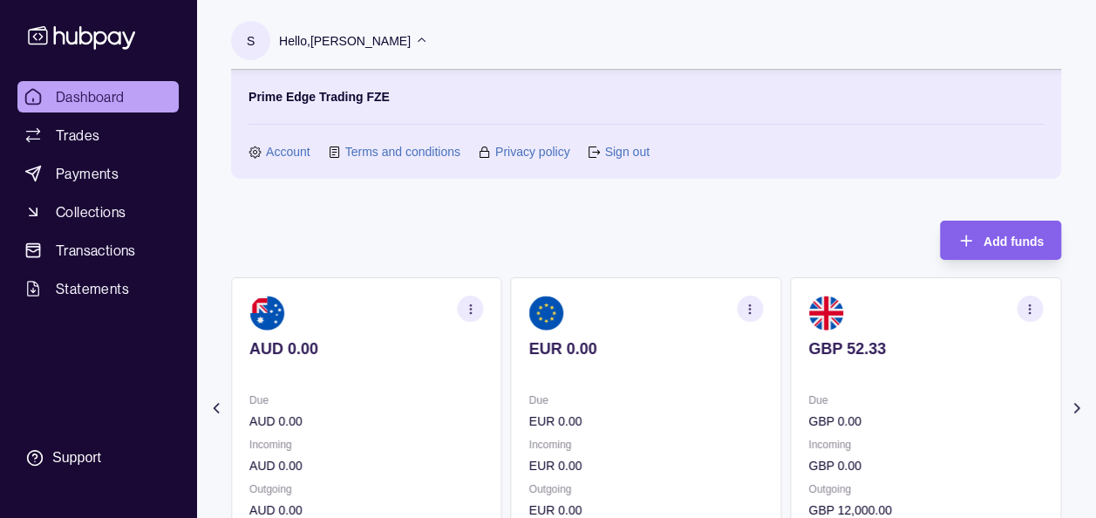
click at [615, 148] on link "Sign out" at bounding box center [626, 151] width 44 height 19
